Goal: Task Accomplishment & Management: Manage account settings

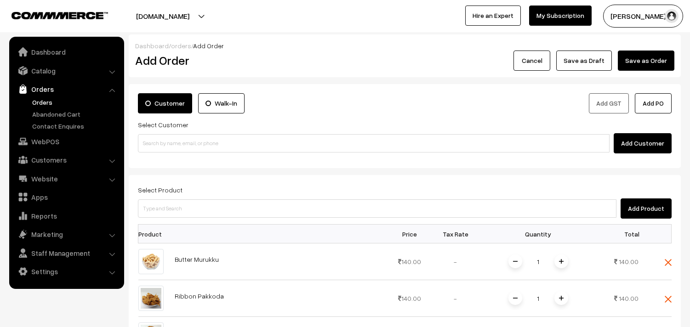
scroll to position [255, 0]
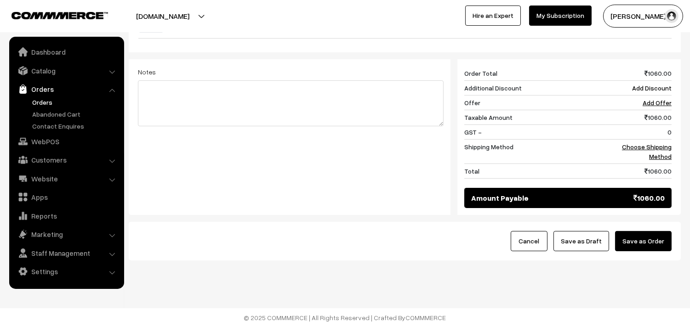
click at [589, 243] on button "Save as Draft" at bounding box center [581, 241] width 56 height 20
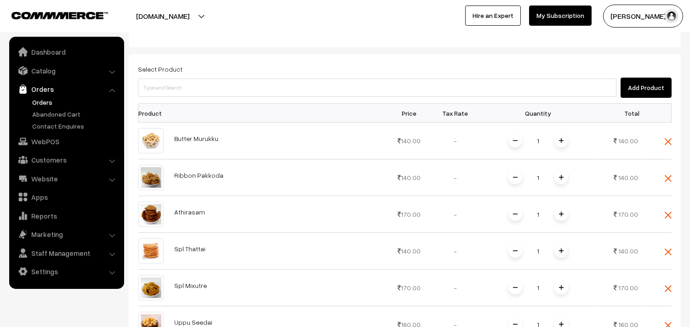
scroll to position [88, 0]
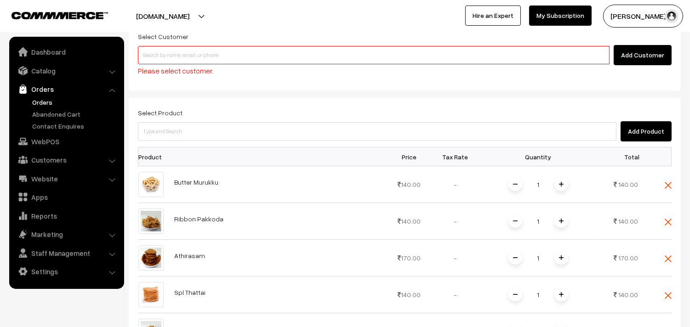
click at [251, 51] on input at bounding box center [373, 55] width 471 height 18
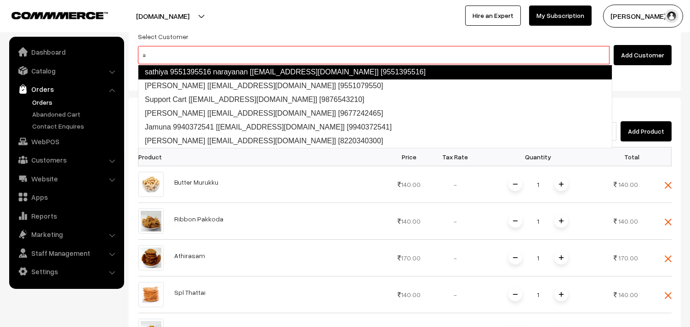
click at [223, 70] on link "sathiya 9551395516 narayanan [satyanlayout@gmail.com] [9551395516]" at bounding box center [375, 72] width 474 height 15
type input "a"
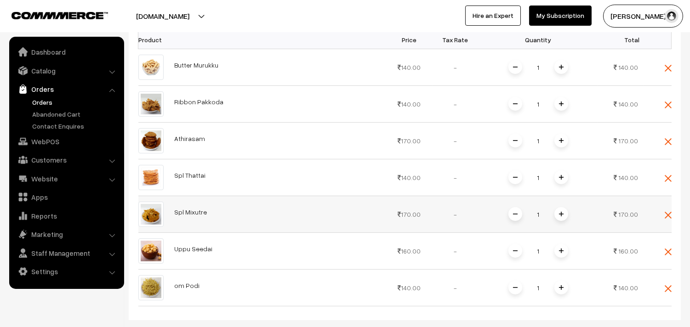
scroll to position [241, 0]
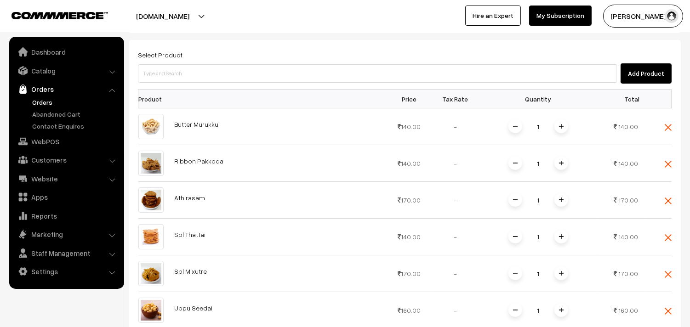
click at [43, 97] on link "Orders" at bounding box center [75, 102] width 91 height 10
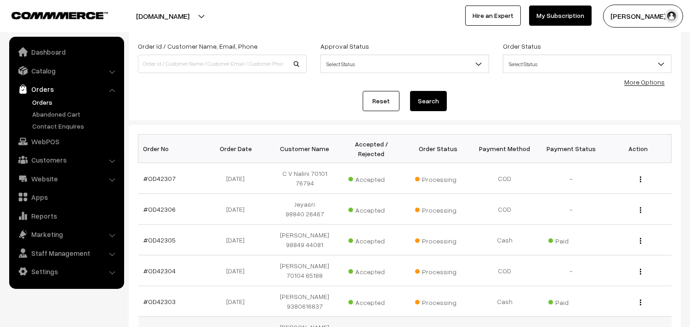
scroll to position [102, 0]
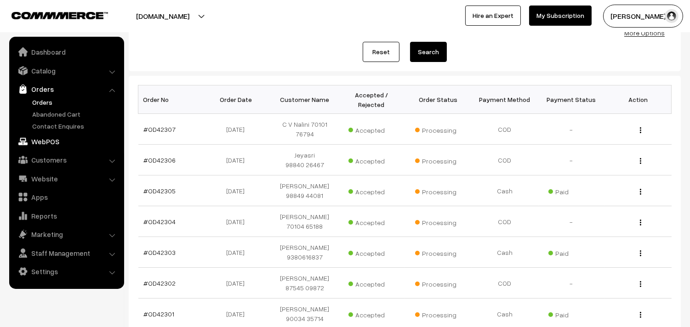
click at [56, 137] on link "WebPOS" at bounding box center [65, 141] width 109 height 17
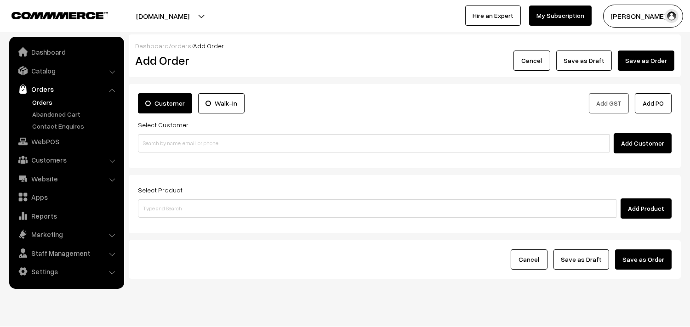
click at [44, 102] on link "Orders" at bounding box center [75, 102] width 91 height 10
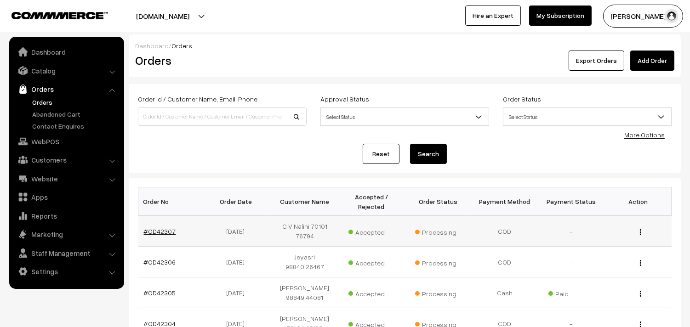
click at [162, 230] on link "#OD42307" at bounding box center [160, 231] width 32 height 8
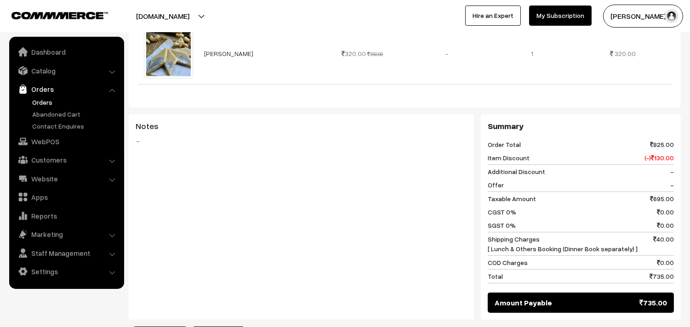
scroll to position [612, 0]
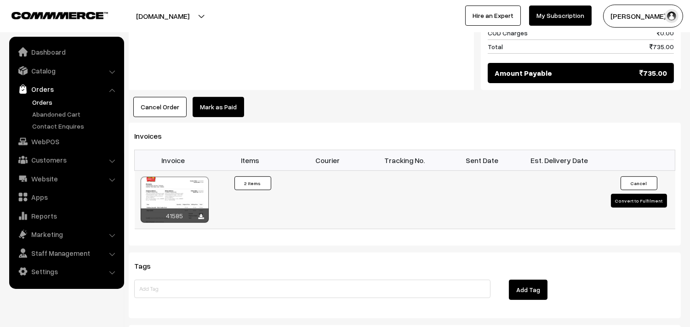
click at [181, 183] on div at bounding box center [175, 200] width 68 height 46
click at [42, 100] on link "Orders" at bounding box center [75, 102] width 91 height 10
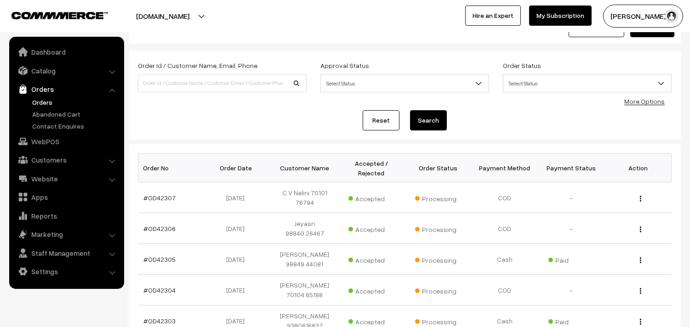
scroll to position [51, 0]
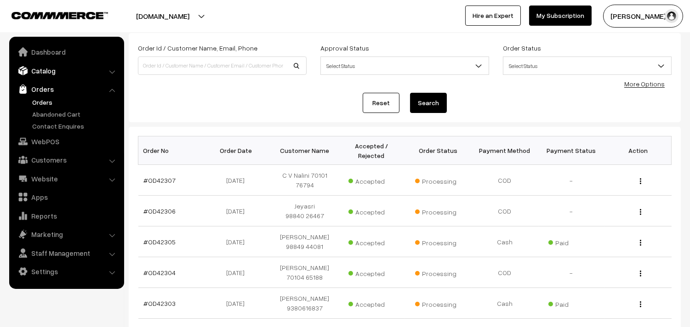
click at [42, 67] on link "Catalog" at bounding box center [65, 70] width 109 height 17
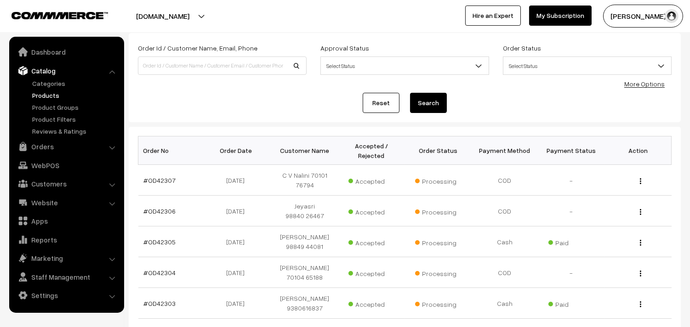
click at [56, 98] on link "Products" at bounding box center [75, 96] width 91 height 10
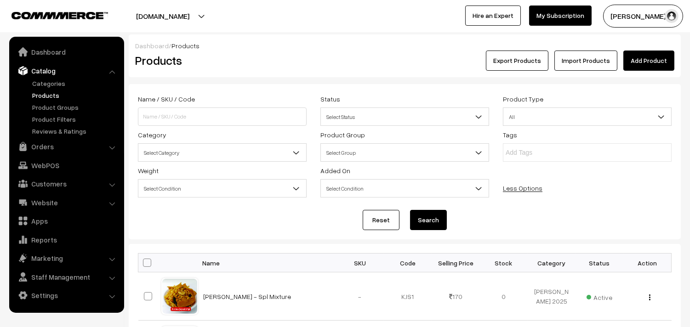
click at [210, 153] on span "Select Category" at bounding box center [222, 153] width 168 height 16
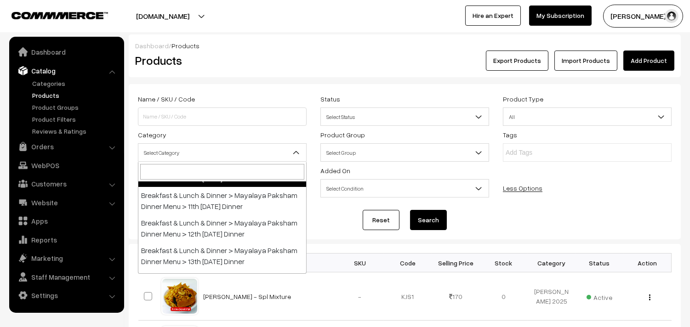
scroll to position [255, 0]
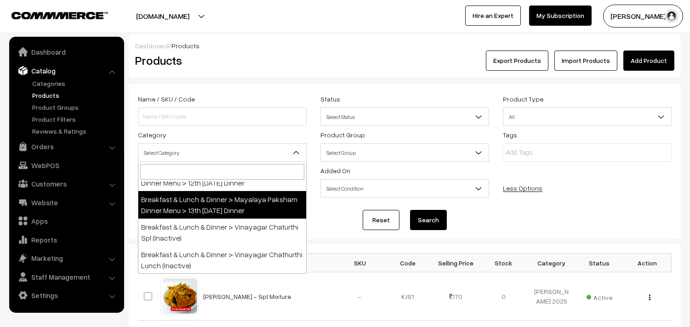
select select "106"
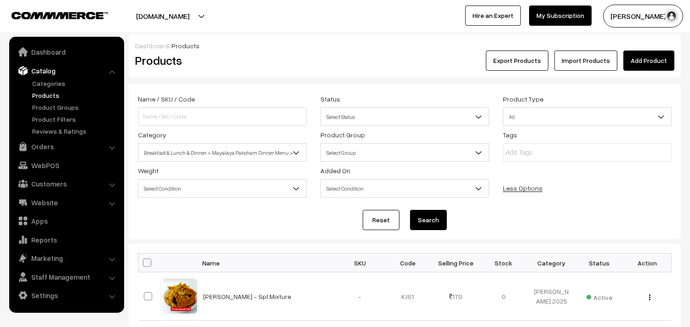
click at [420, 224] on button "Search" at bounding box center [428, 220] width 37 height 20
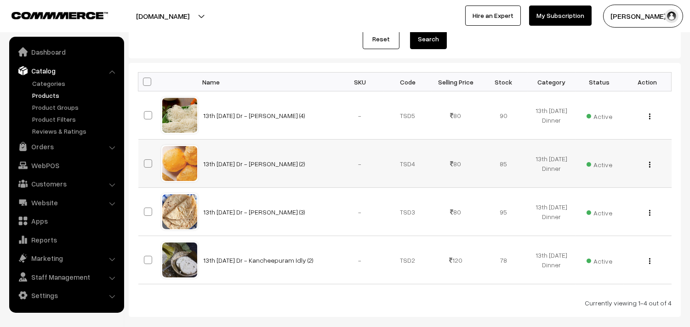
scroll to position [180, 0]
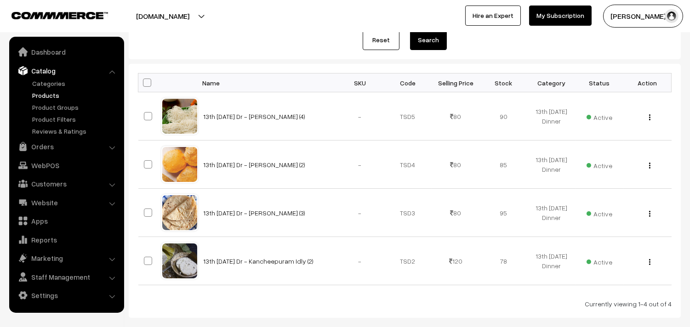
click at [146, 75] on th at bounding box center [149, 83] width 23 height 19
click at [144, 86] on span at bounding box center [147, 83] width 8 height 8
click at [144, 85] on input "checkbox" at bounding box center [141, 82] width 6 height 6
checkbox input "true"
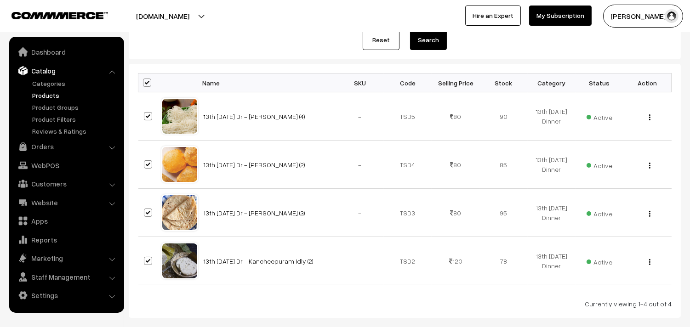
checkbox input "true"
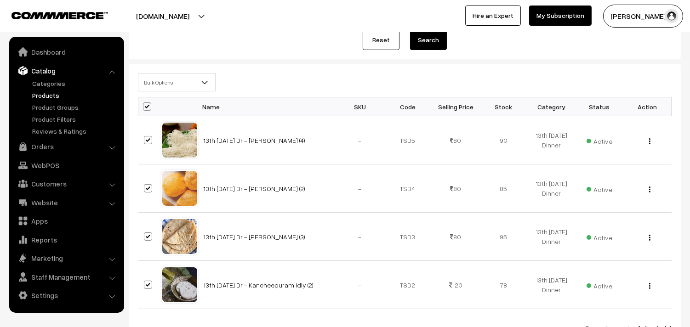
click at [160, 84] on span "Bulk Options" at bounding box center [176, 82] width 77 height 16
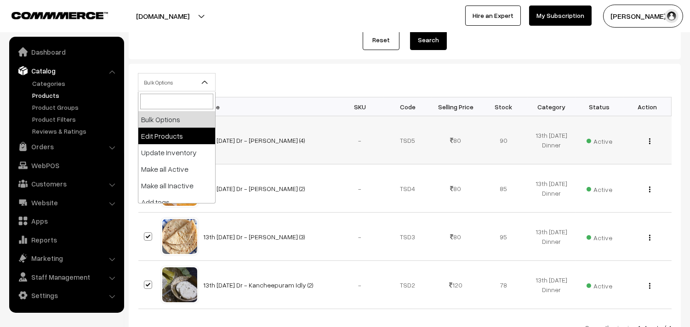
select select "editProduct"
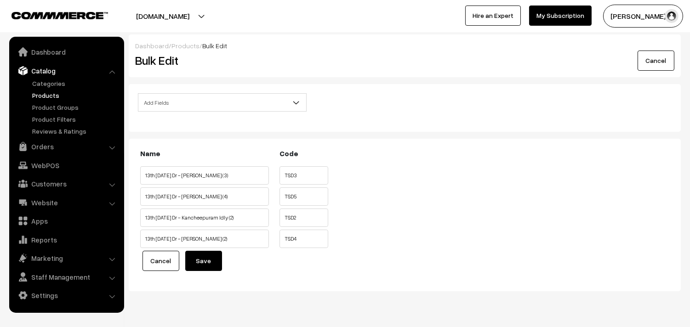
click at [175, 106] on span "Add Fields" at bounding box center [222, 103] width 168 height 16
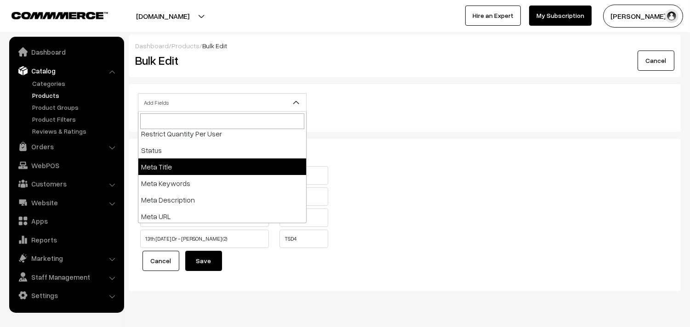
scroll to position [154, 0]
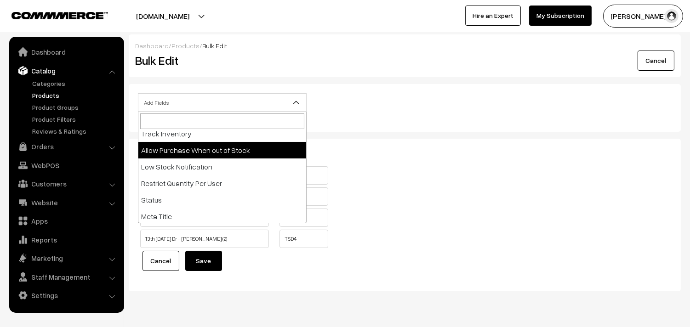
select select "allow-purchase"
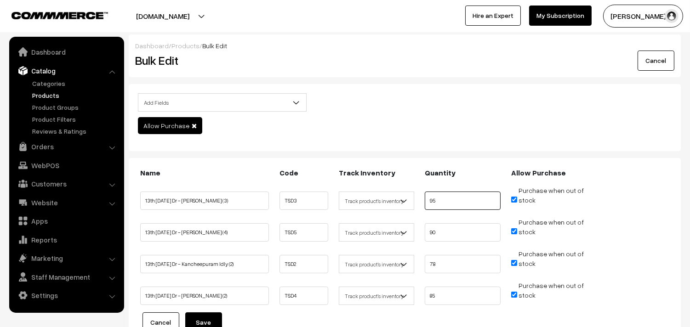
drag, startPoint x: 466, startPoint y: 198, endPoint x: 429, endPoint y: 232, distance: 51.0
click at [350, 219] on div "Name Code Track Inventory Quantity Allow Purchase TSD3 95" at bounding box center [404, 236] width 533 height 138
type input "0"
drag, startPoint x: 465, startPoint y: 228, endPoint x: 397, endPoint y: 234, distance: 67.3
click at [397, 234] on ul "13th Saturday Dr - Idiyappam (4) TSD5 Don't track inventory 90" at bounding box center [404, 229] width 533 height 24
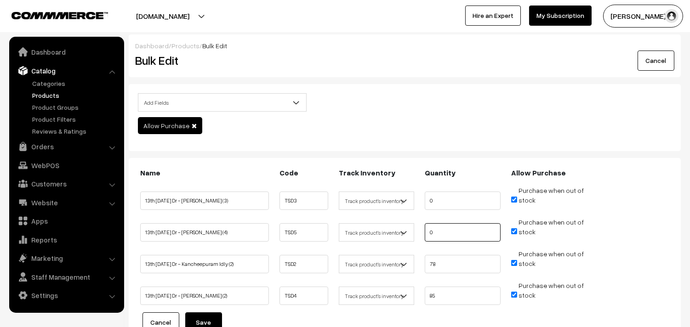
type input "0"
drag, startPoint x: 439, startPoint y: 265, endPoint x: 417, endPoint y: 265, distance: 21.6
click at [417, 265] on ul "13th Saturday Dr - Kancheepuram Idly (2) TSD2 78 stock" at bounding box center [404, 261] width 533 height 24
type input "0"
drag, startPoint x: 456, startPoint y: 295, endPoint x: 387, endPoint y: 297, distance: 68.5
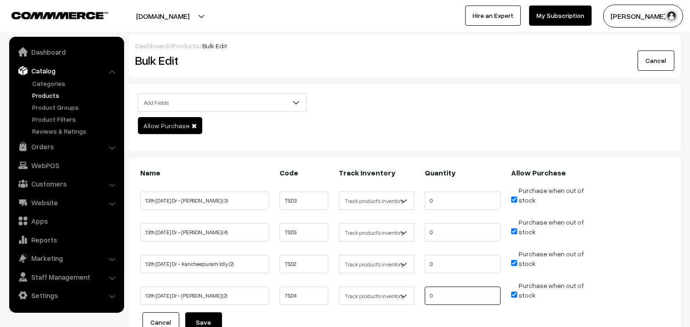
click at [387, 297] on ul "13th Saturday Dr - Poori (2) TSD4 Don't track inventory 0 stock" at bounding box center [404, 293] width 533 height 24
type input "0"
click at [516, 294] on input "Purchase when out of stock" at bounding box center [514, 295] width 6 height 6
checkbox input "false"
click at [513, 260] on input "Purchase when out of stock" at bounding box center [514, 263] width 6 height 6
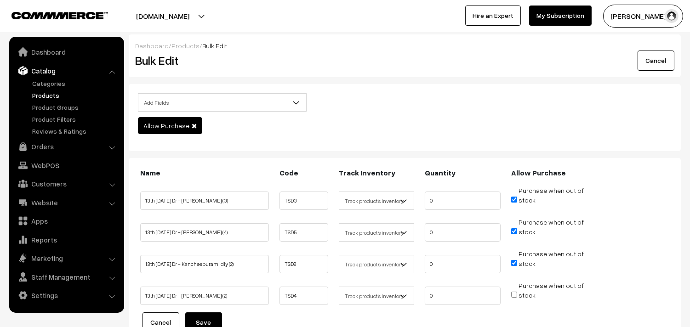
checkbox input "false"
click at [512, 230] on input "Purchase when out of stock" at bounding box center [514, 231] width 6 height 6
checkbox input "false"
click at [513, 198] on input "Purchase when out of stock" at bounding box center [514, 200] width 6 height 6
checkbox input "false"
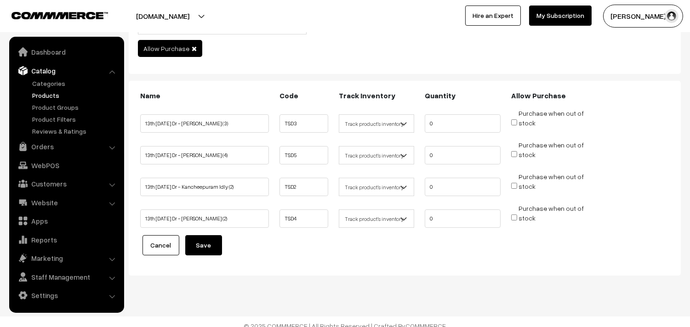
scroll to position [85, 0]
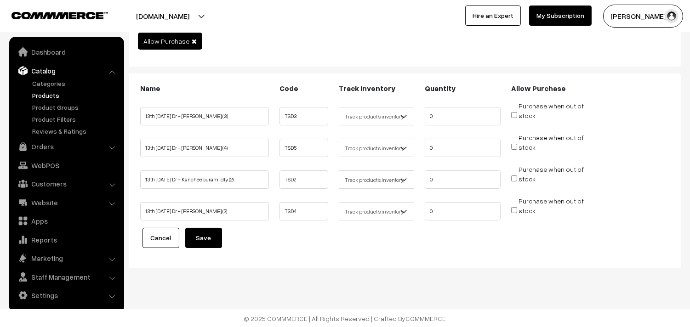
click at [204, 231] on button "Save" at bounding box center [203, 238] width 37 height 20
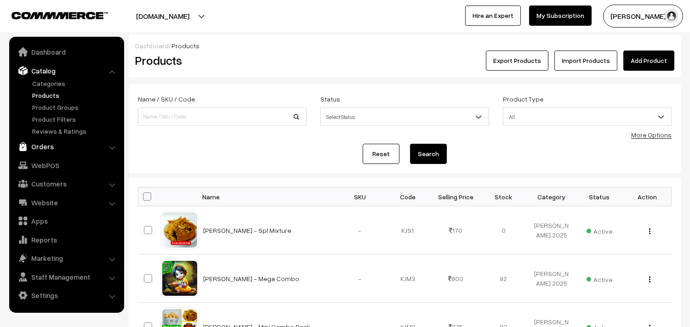
click at [52, 147] on link "Orders" at bounding box center [65, 146] width 109 height 17
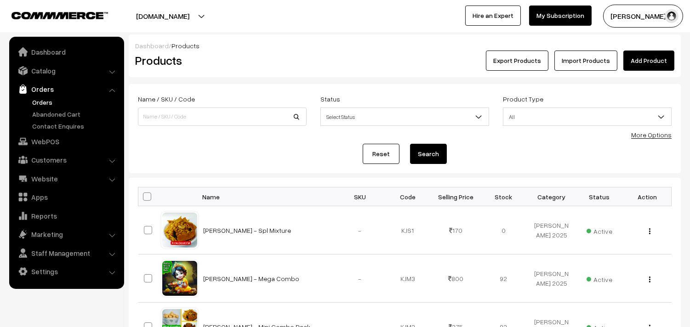
click at [51, 97] on link "Orders" at bounding box center [75, 102] width 91 height 10
